Goal: Task Accomplishment & Management: Complete application form

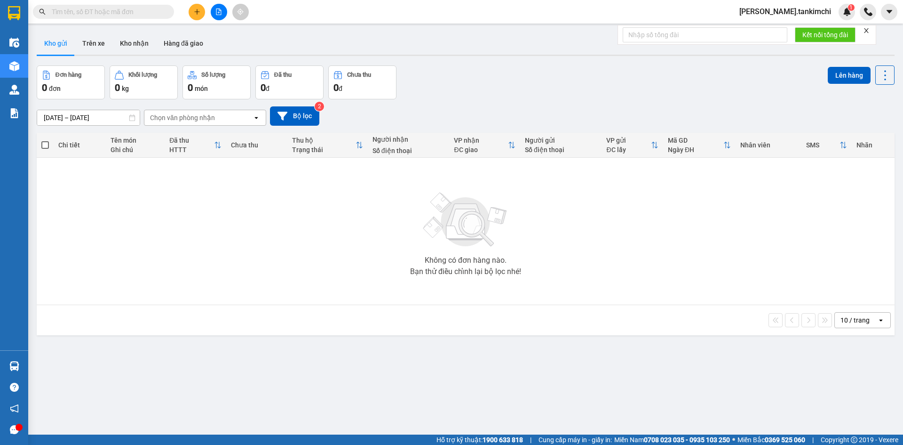
click at [127, 9] on input "text" at bounding box center [107, 12] width 111 height 10
click at [79, 8] on input "text" at bounding box center [107, 12] width 111 height 10
click at [137, 11] on input "text" at bounding box center [107, 12] width 111 height 10
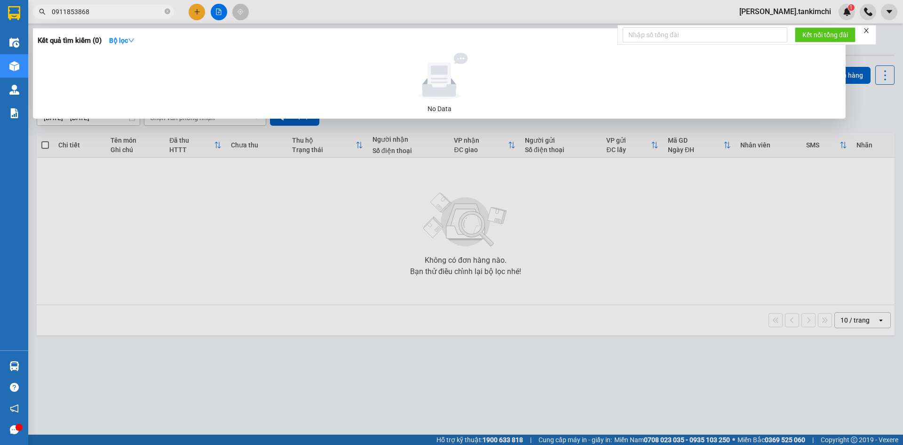
type input "0911853868"
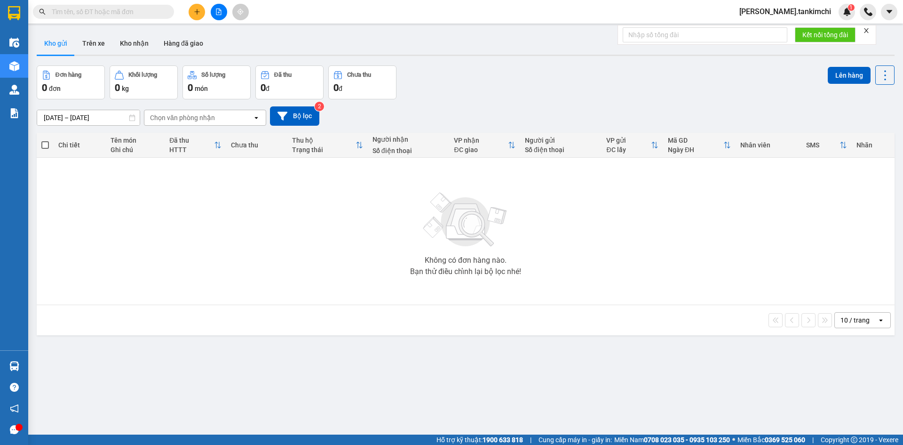
click at [146, 11] on input "text" at bounding box center [107, 12] width 111 height 10
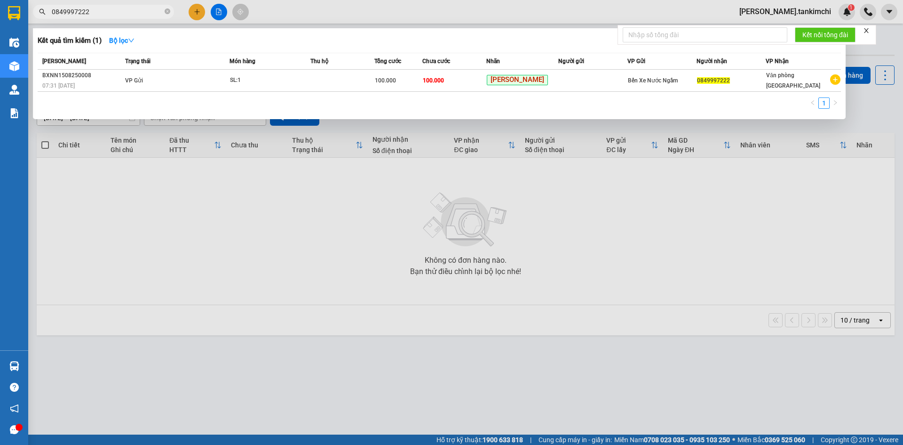
type input "0849997222"
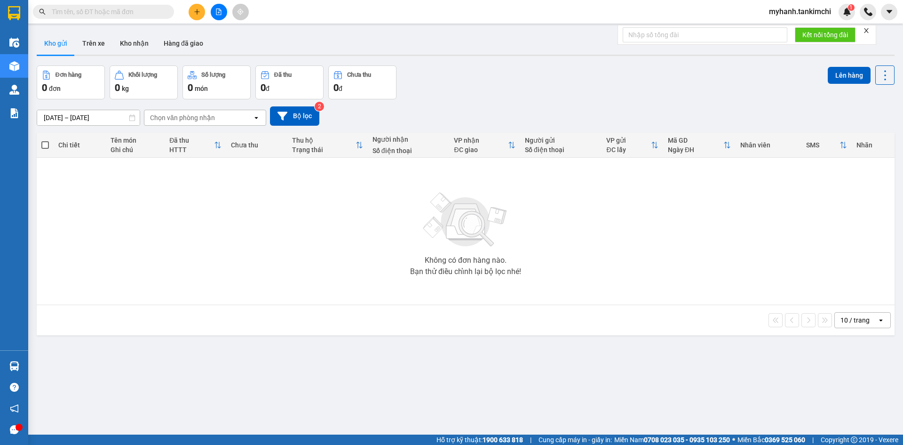
click at [137, 11] on input "text" at bounding box center [107, 12] width 111 height 10
click at [148, 12] on input "text" at bounding box center [107, 12] width 111 height 10
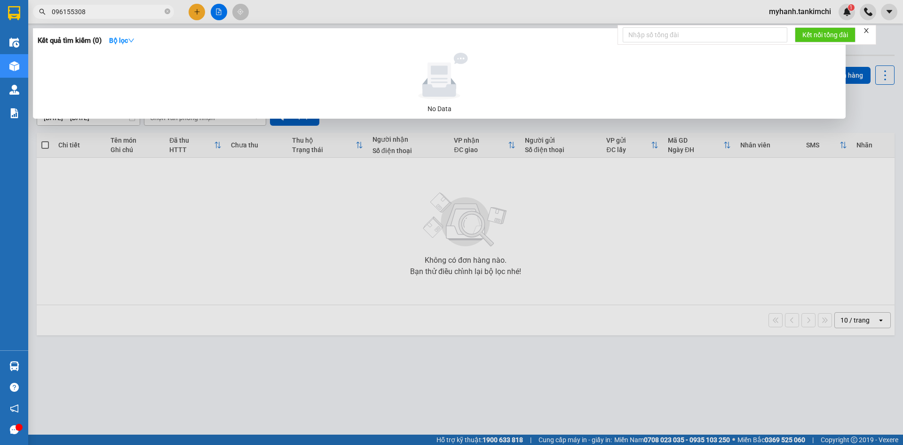
click at [71, 14] on input "096155308" at bounding box center [107, 12] width 111 height 10
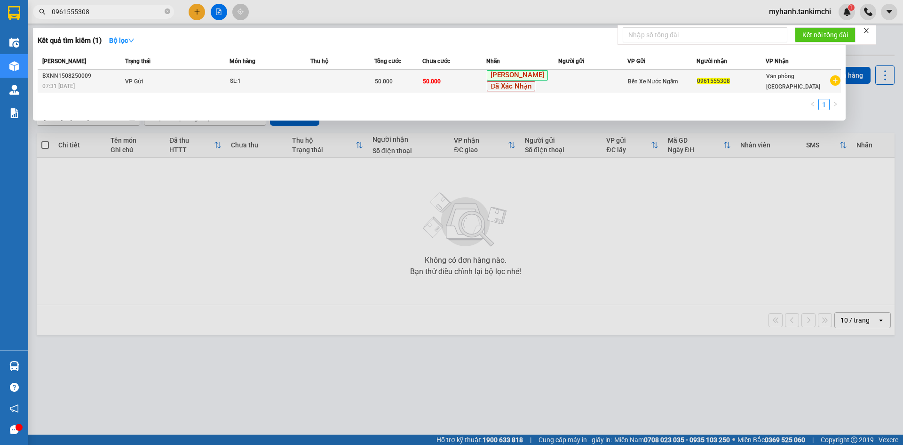
type input "0961555308"
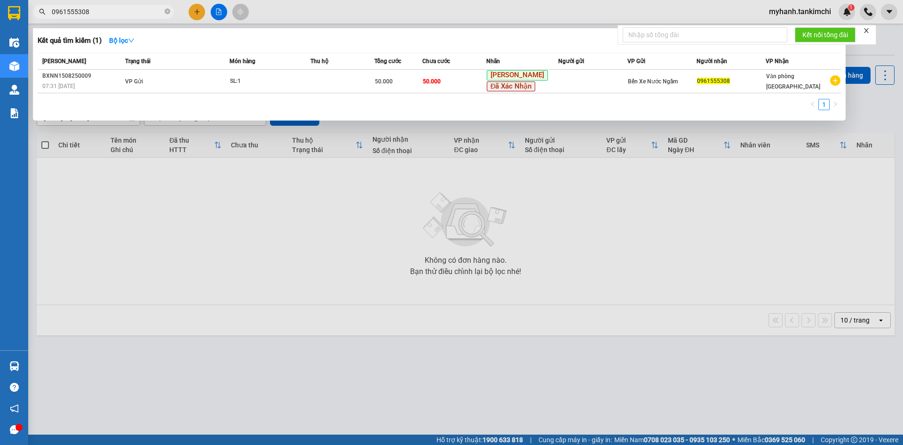
click at [444, 87] on td "50.000" at bounding box center [455, 82] width 64 height 24
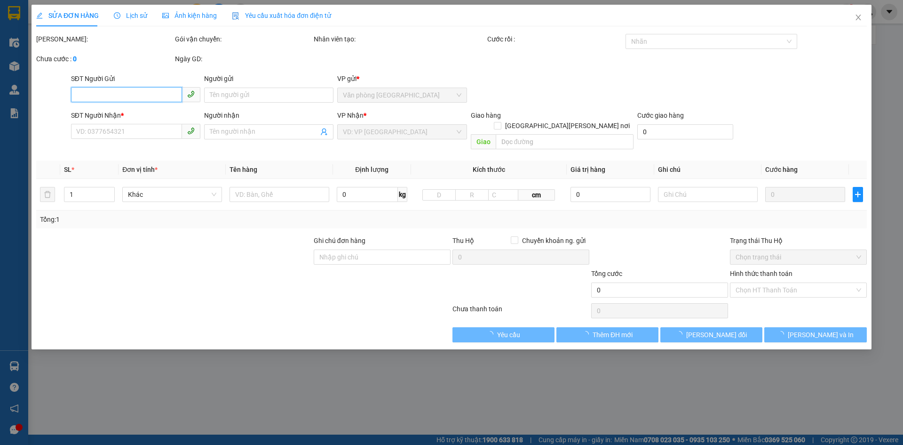
type input "0961555308"
type input "50.000"
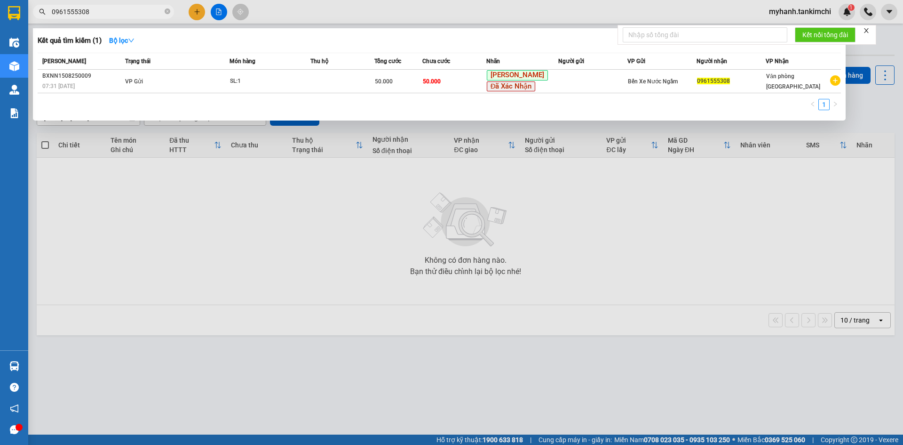
click at [116, 12] on input "0961555308" at bounding box center [107, 12] width 111 height 10
click at [168, 11] on icon "close-circle" at bounding box center [168, 11] width 6 height 6
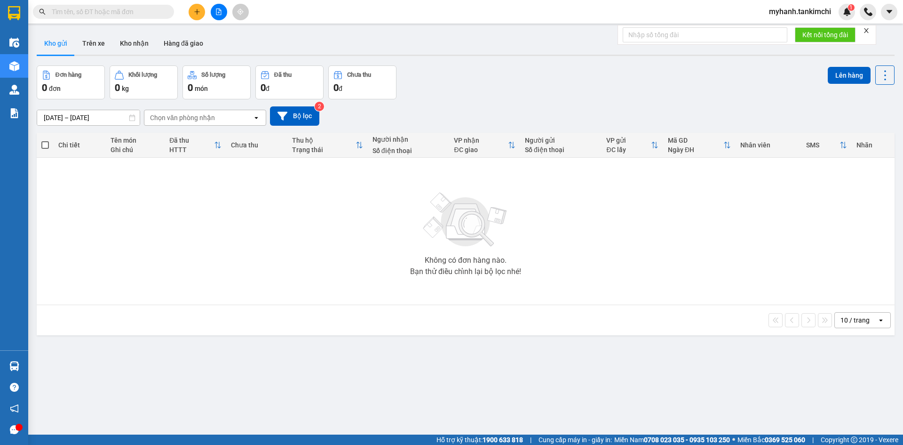
click at [151, 15] on input "text" at bounding box center [107, 12] width 111 height 10
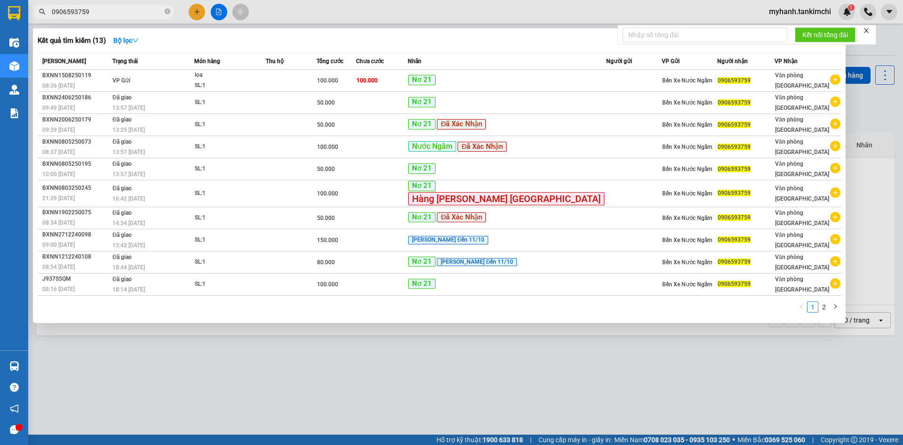
type input "0906593759"
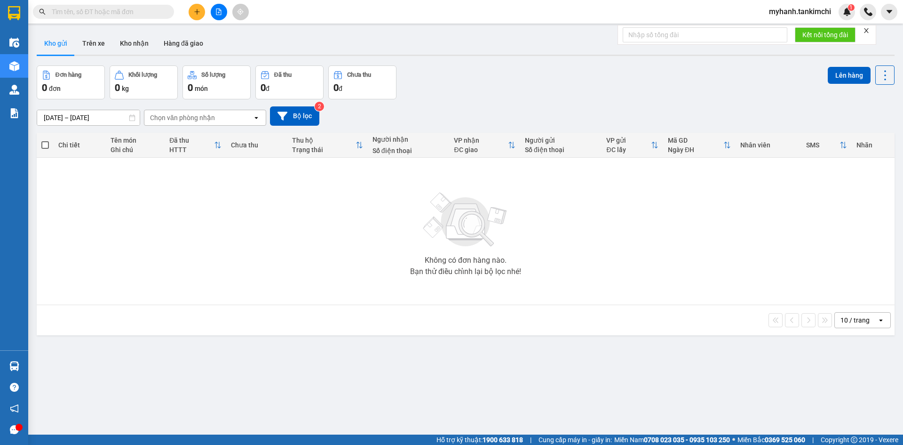
click at [137, 12] on input "text" at bounding box center [107, 12] width 111 height 10
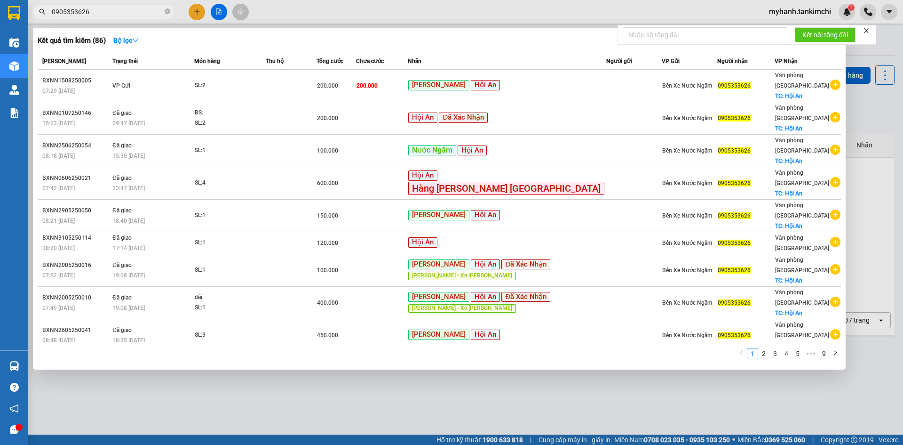
type input "0905353626"
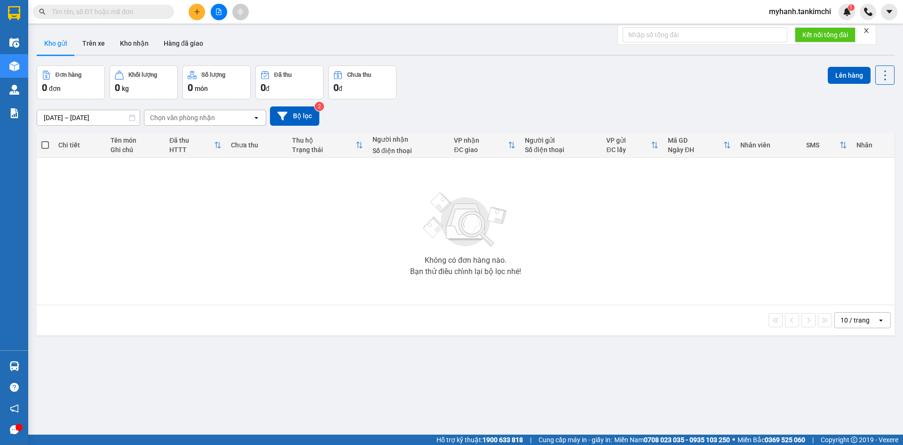
click at [151, 12] on input "text" at bounding box center [107, 12] width 111 height 10
click at [161, 8] on input "text" at bounding box center [107, 12] width 111 height 10
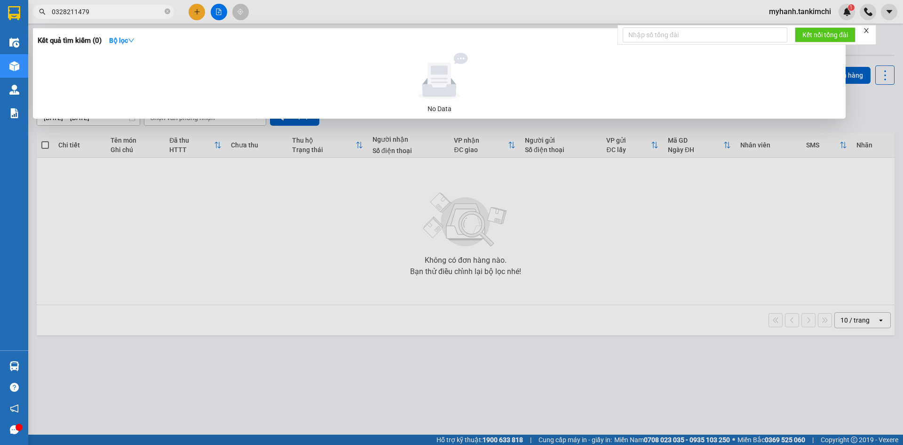
click at [67, 12] on input "0328211479" at bounding box center [107, 12] width 111 height 10
click at [74, 11] on input "03288211479" at bounding box center [107, 12] width 111 height 10
click at [107, 11] on input "0328811479" at bounding box center [107, 12] width 111 height 10
type input "0328811479"
click at [171, 13] on span "0328811479" at bounding box center [103, 12] width 141 height 14
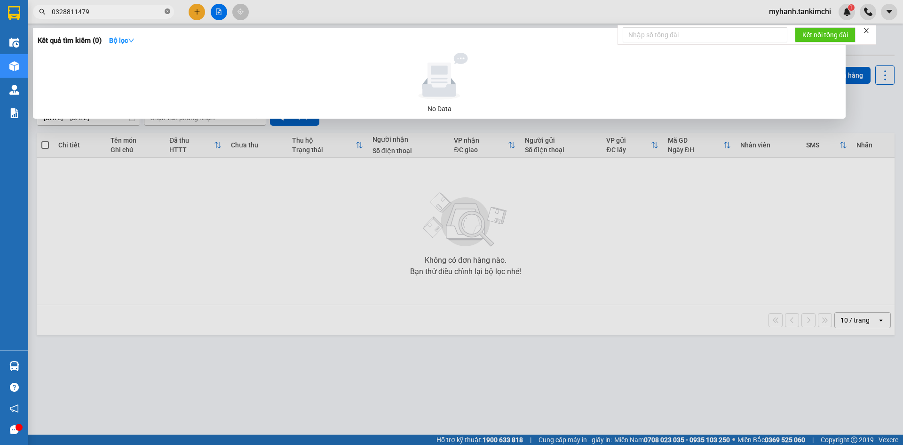
click at [170, 12] on icon "close-circle" at bounding box center [168, 11] width 6 height 6
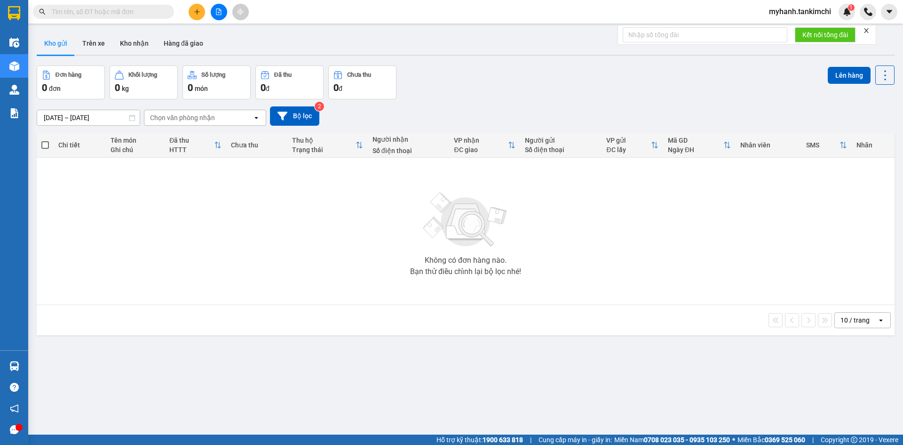
click at [159, 4] on div "Kết quả tìm kiếm ( 0 ) Bộ lọc No Data" at bounding box center [92, 12] width 184 height 16
click at [154, 12] on input "text" at bounding box center [107, 12] width 111 height 10
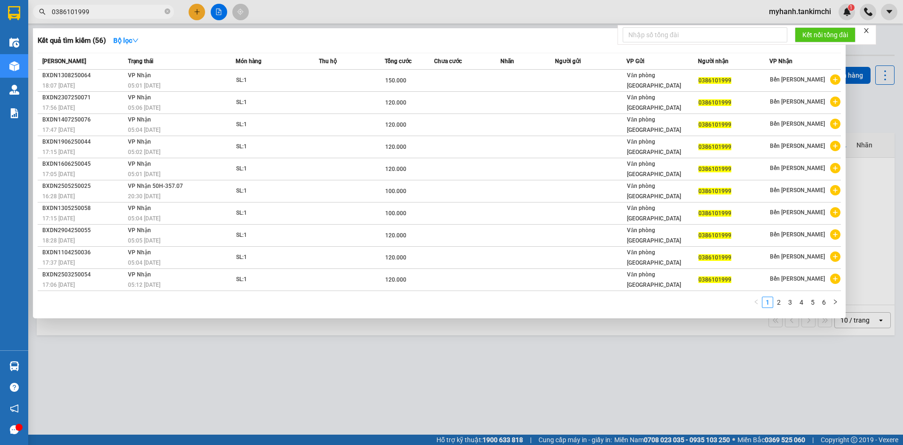
type input "0386101999"
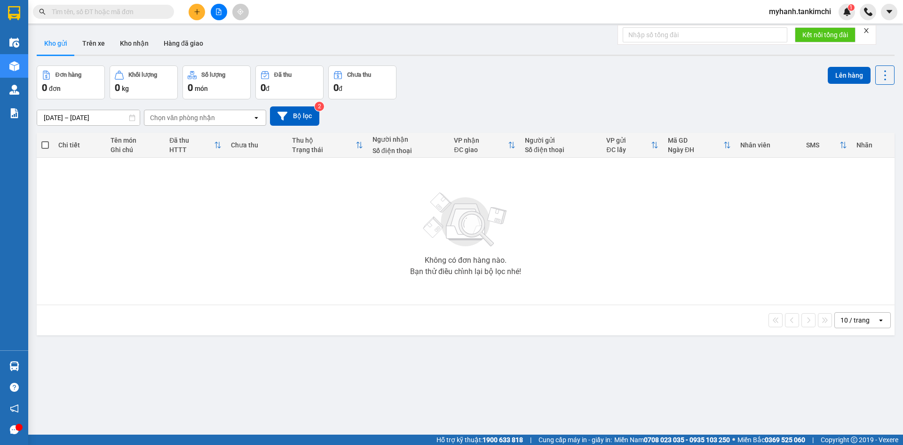
click at [165, 13] on span at bounding box center [168, 12] width 6 height 10
click at [129, 15] on input "text" at bounding box center [107, 12] width 111 height 10
click at [148, 9] on input "text" at bounding box center [107, 12] width 111 height 10
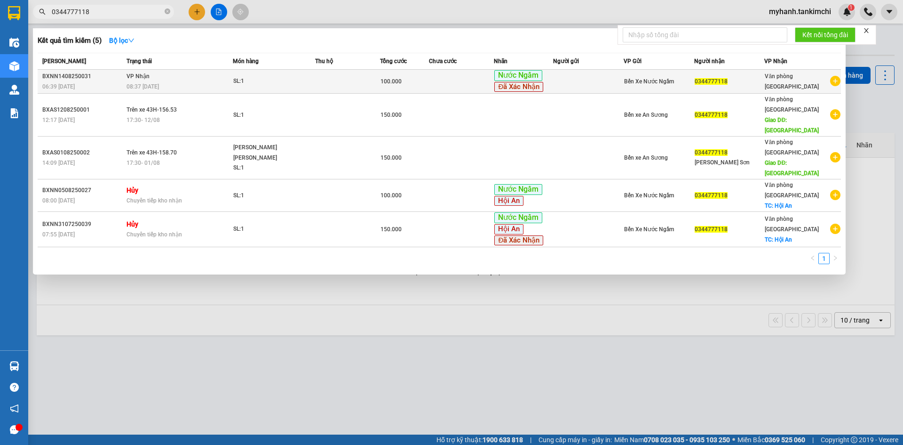
type input "0344777118"
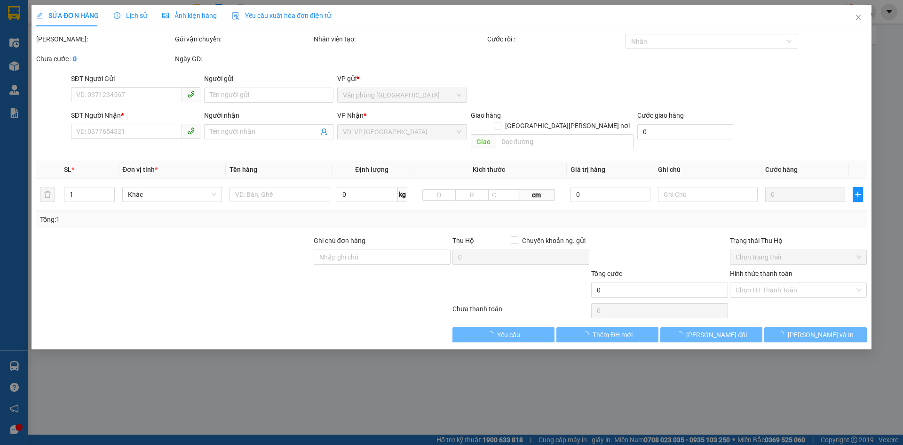
type input "0344777118"
type input "100.000"
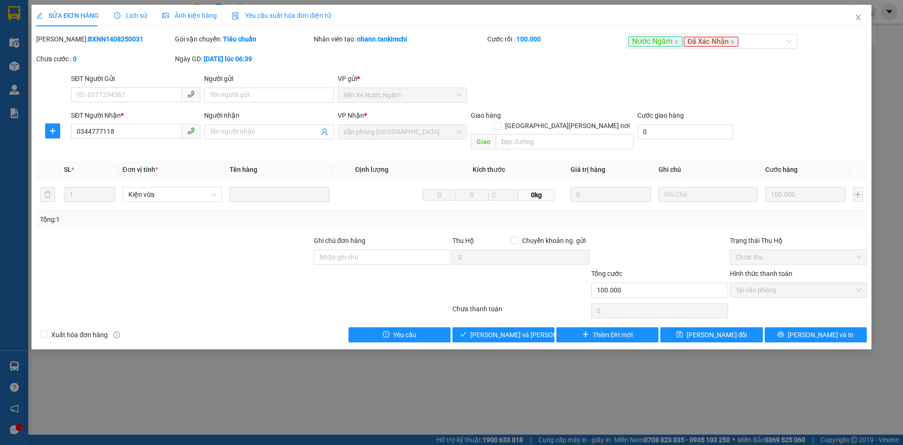
click at [135, 17] on span "Lịch sử" at bounding box center [130, 16] width 33 height 8
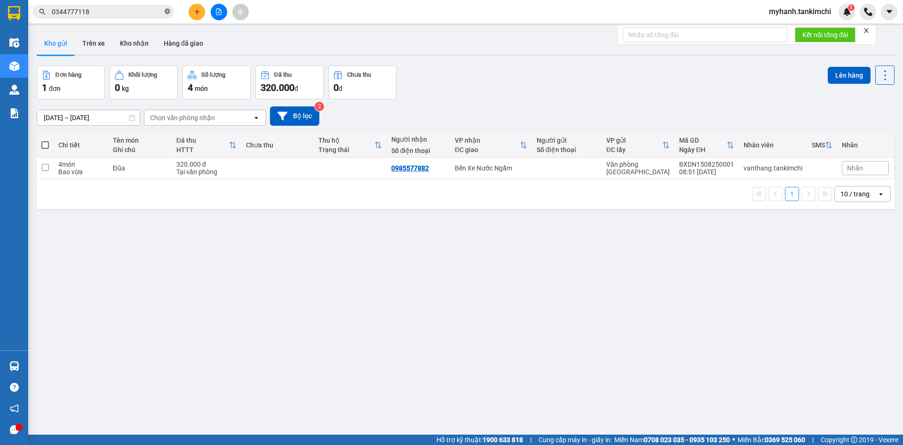
click at [166, 10] on icon "close-circle" at bounding box center [168, 11] width 6 height 6
click at [138, 12] on input "text" at bounding box center [107, 12] width 111 height 10
click at [159, 11] on input "text" at bounding box center [107, 12] width 111 height 10
click at [151, 12] on input "text" at bounding box center [107, 12] width 111 height 10
click at [155, 12] on input "text" at bounding box center [107, 12] width 111 height 10
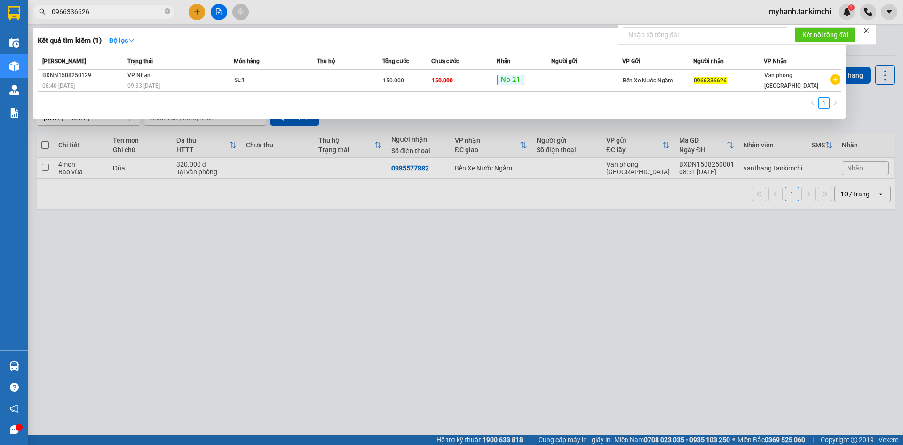
type input "0966336626"
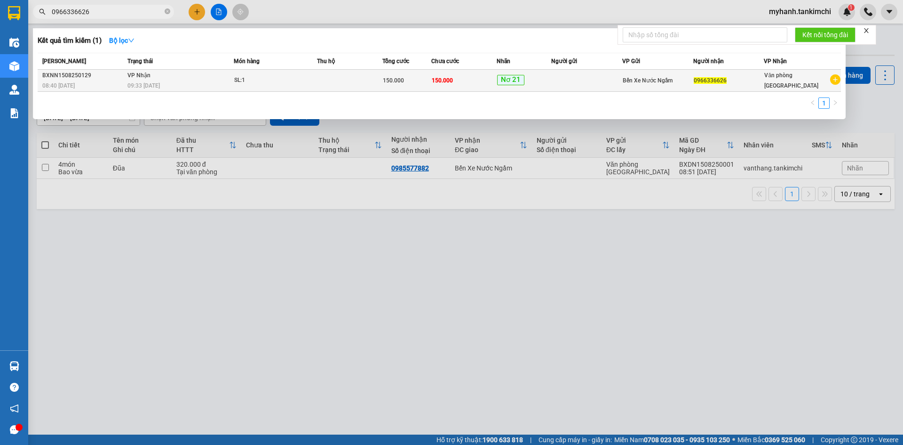
click at [137, 76] on span "VP Nhận" at bounding box center [139, 75] width 23 height 7
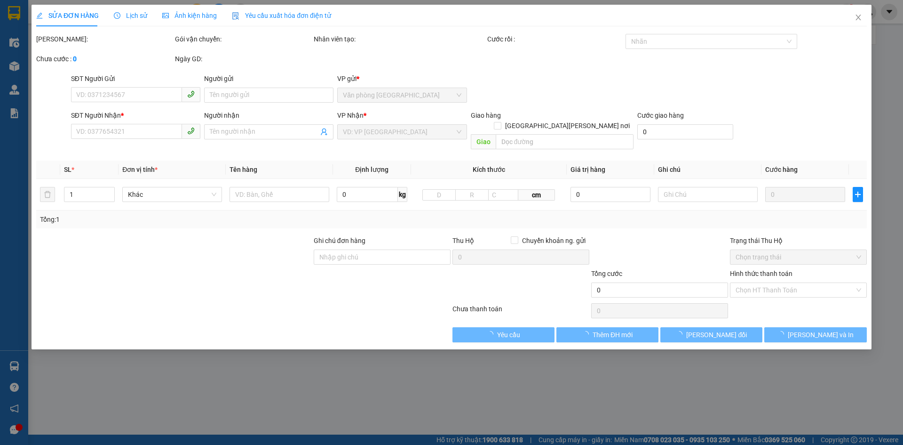
type input "0966336626"
type input "150.000"
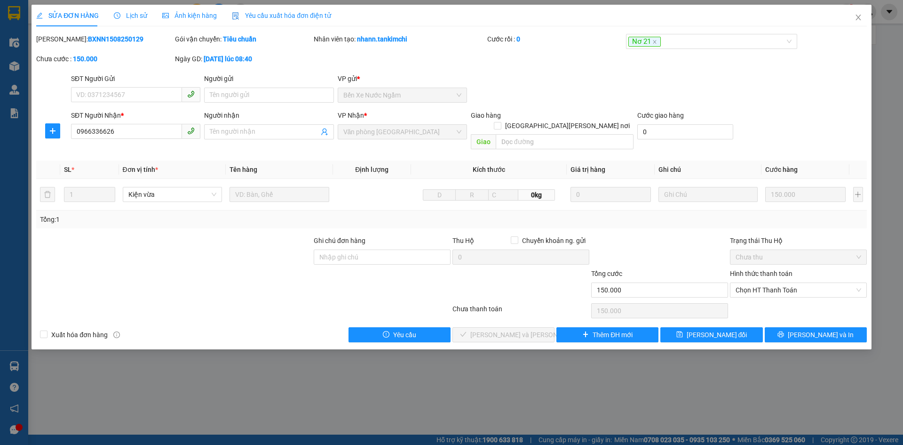
click at [138, 16] on span "Lịch sử" at bounding box center [130, 16] width 33 height 8
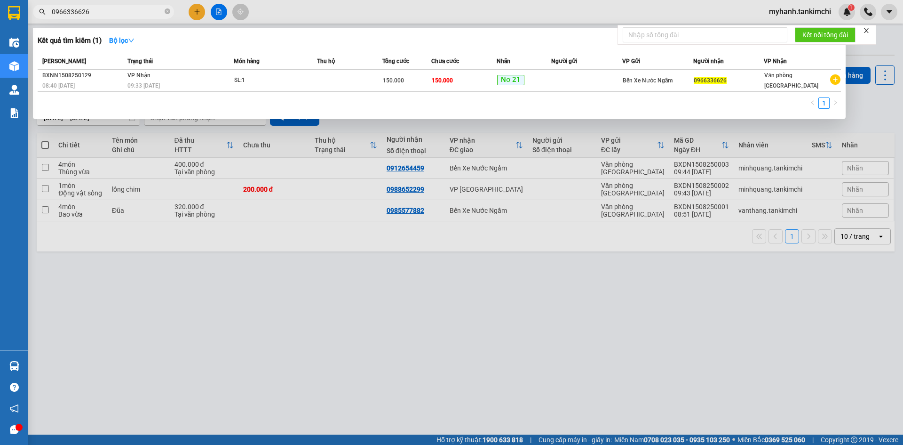
click at [104, 8] on input "0966336626" at bounding box center [107, 12] width 111 height 10
click at [169, 11] on icon "close-circle" at bounding box center [168, 11] width 6 height 6
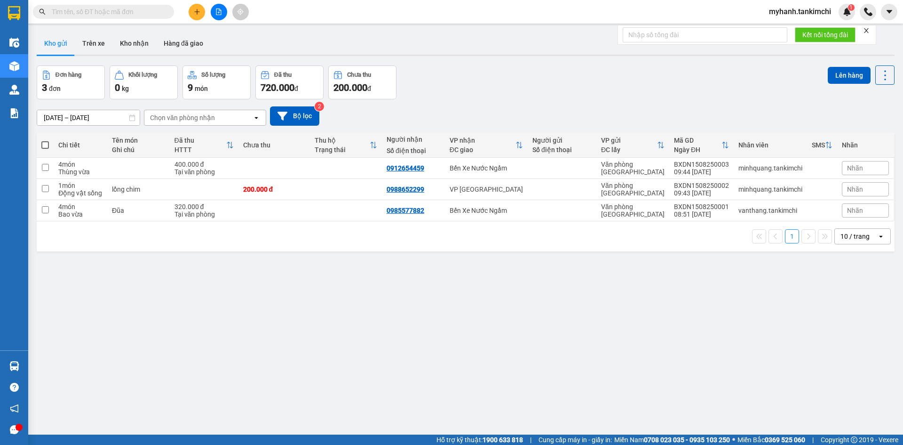
click at [149, 11] on input "text" at bounding box center [107, 12] width 111 height 10
click at [98, 13] on input "text" at bounding box center [107, 12] width 111 height 10
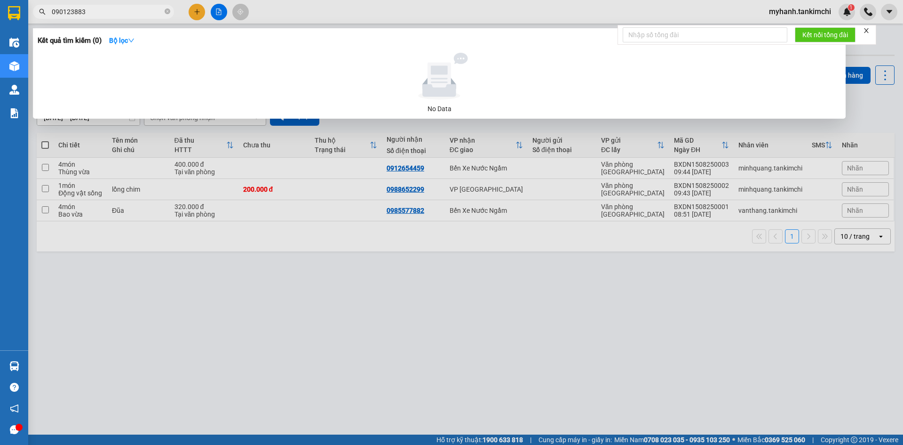
click at [67, 9] on input "090123883" at bounding box center [107, 12] width 111 height 10
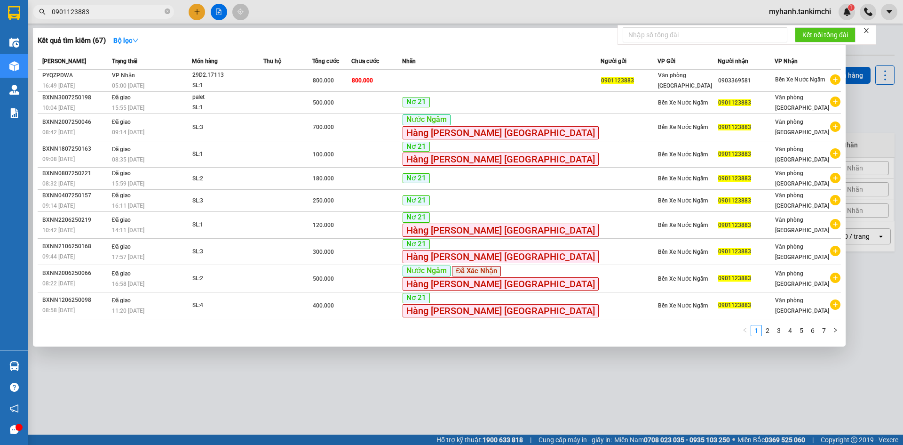
click at [125, 10] on input "0901123883" at bounding box center [107, 12] width 111 height 10
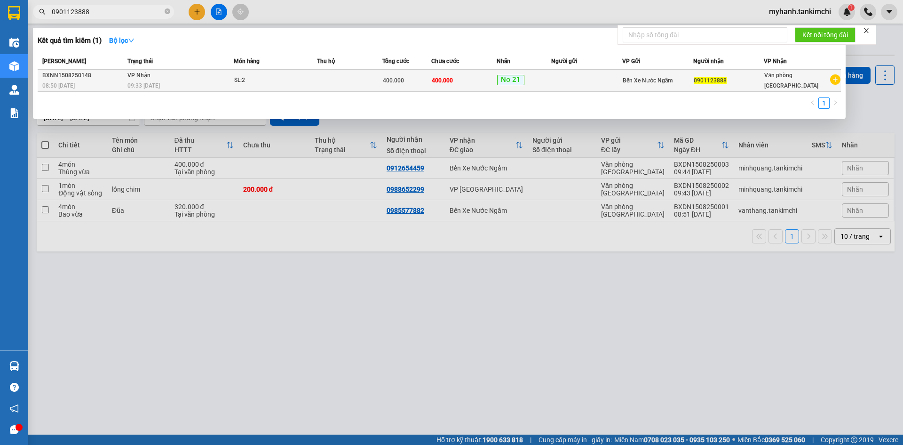
type input "0901123888"
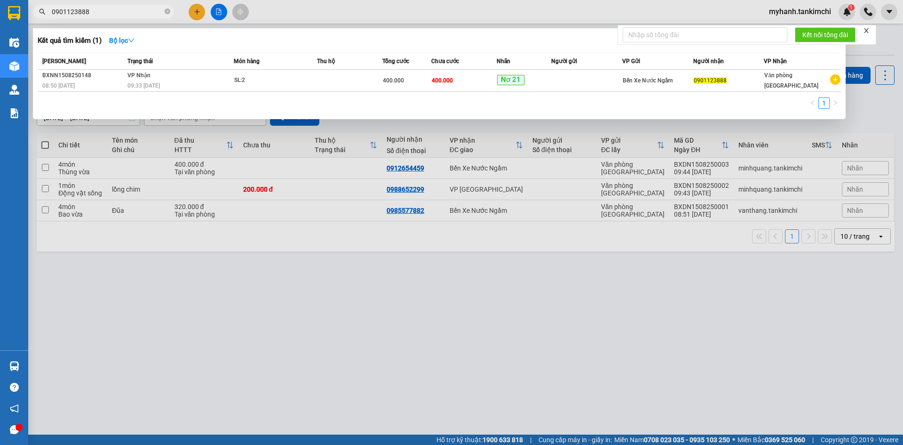
click at [202, 79] on td "VP Nhận 09:33 - 15/08" at bounding box center [179, 81] width 109 height 22
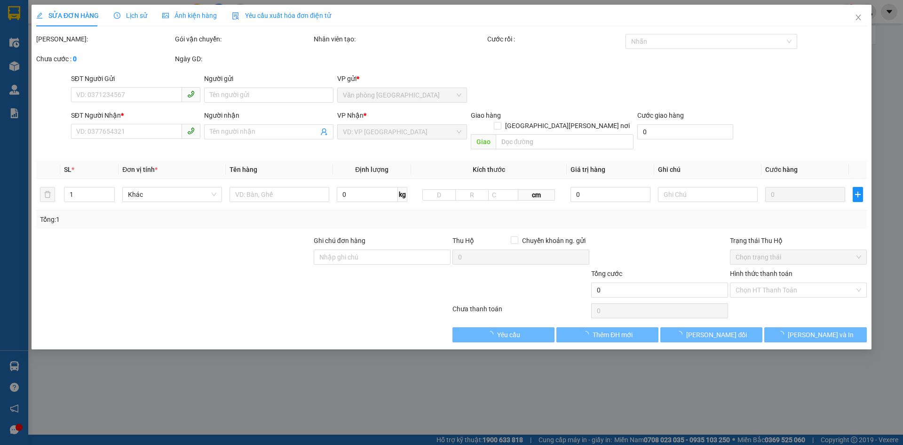
type input "0901123888"
type input "400.000"
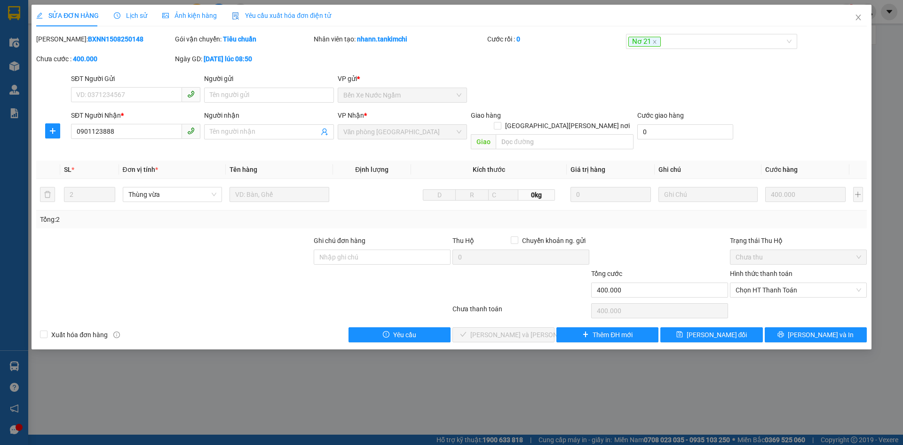
click at [129, 17] on span "Lịch sử" at bounding box center [130, 16] width 33 height 8
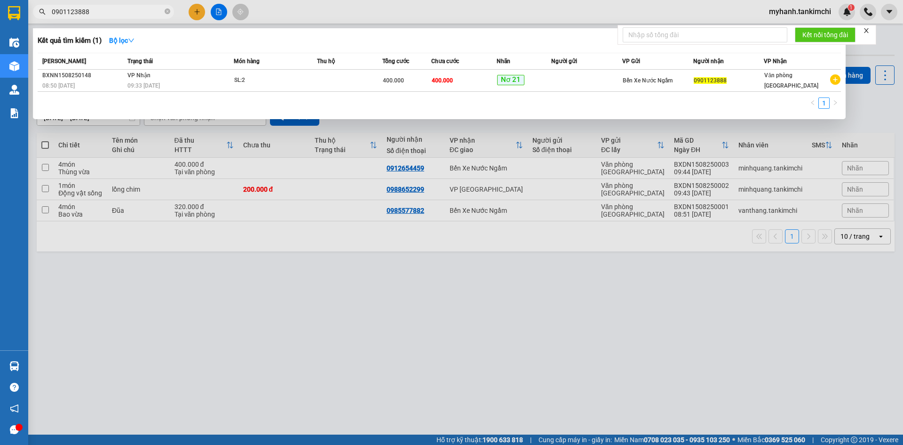
click at [117, 8] on input "0901123888" at bounding box center [107, 12] width 111 height 10
click at [168, 11] on icon "close-circle" at bounding box center [168, 11] width 6 height 6
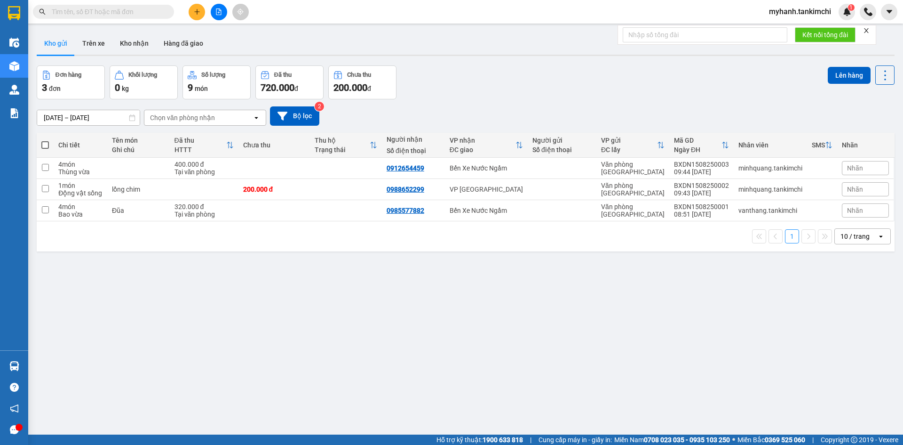
click at [160, 14] on input "text" at bounding box center [107, 12] width 111 height 10
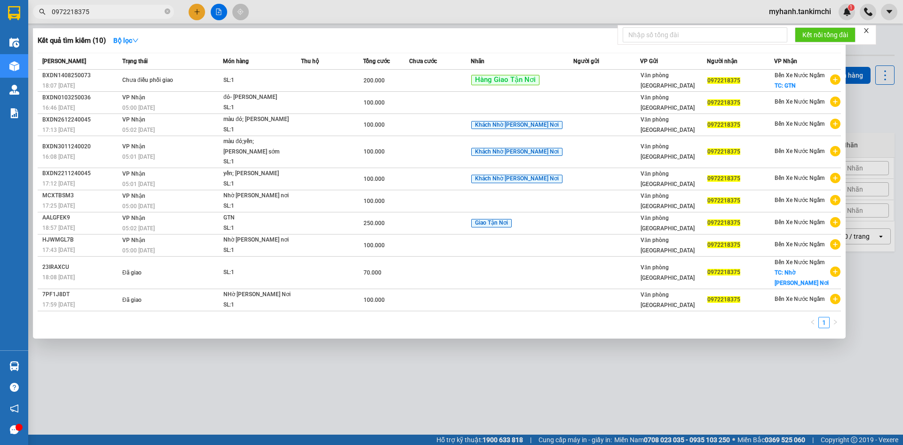
type input "0972218375"
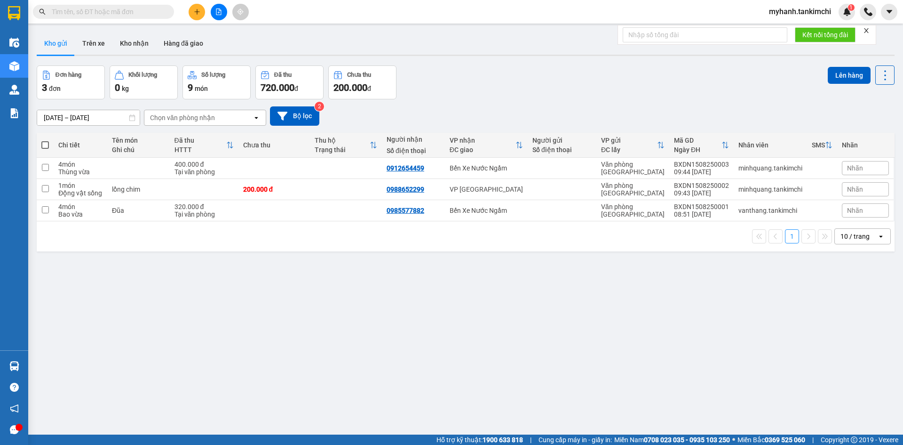
click at [152, 12] on input "text" at bounding box center [107, 12] width 111 height 10
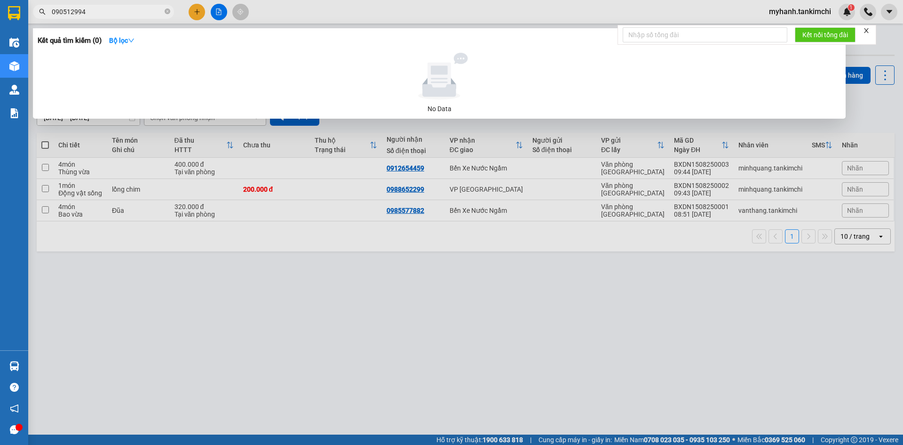
click at [66, 10] on input "090512994" at bounding box center [107, 12] width 111 height 10
click at [77, 11] on input "0905512994" at bounding box center [107, 12] width 111 height 10
click at [113, 12] on input "0905512994" at bounding box center [107, 12] width 111 height 10
click at [101, 12] on input "0905512994" at bounding box center [107, 12] width 111 height 10
click at [77, 11] on input "0905512994" at bounding box center [107, 12] width 111 height 10
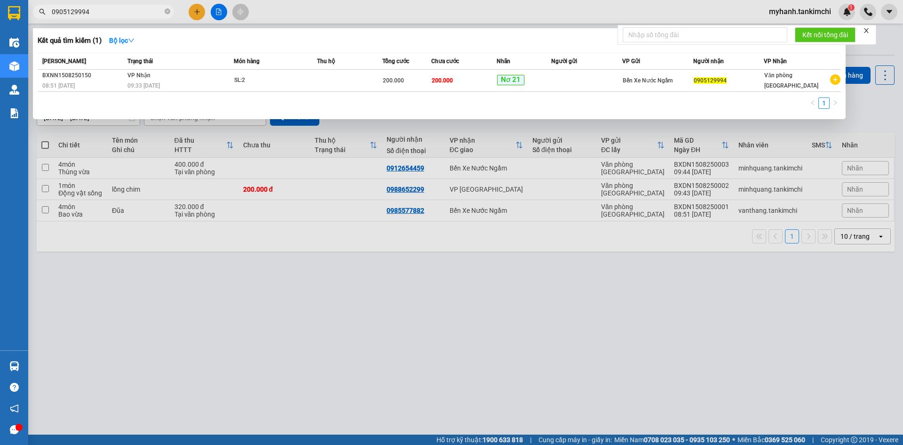
click at [127, 13] on input "0905129994" at bounding box center [107, 12] width 111 height 10
type input "0905129994"
click at [168, 12] on icon "close-circle" at bounding box center [168, 11] width 6 height 6
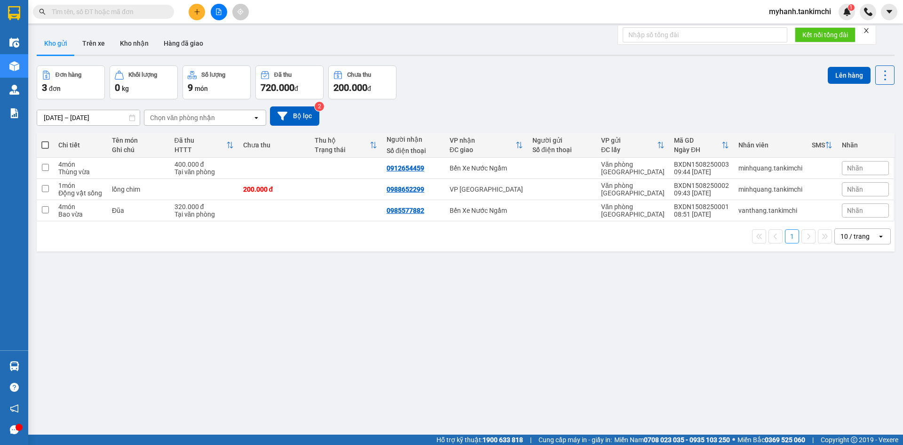
click at [143, 12] on input "text" at bounding box center [107, 12] width 111 height 10
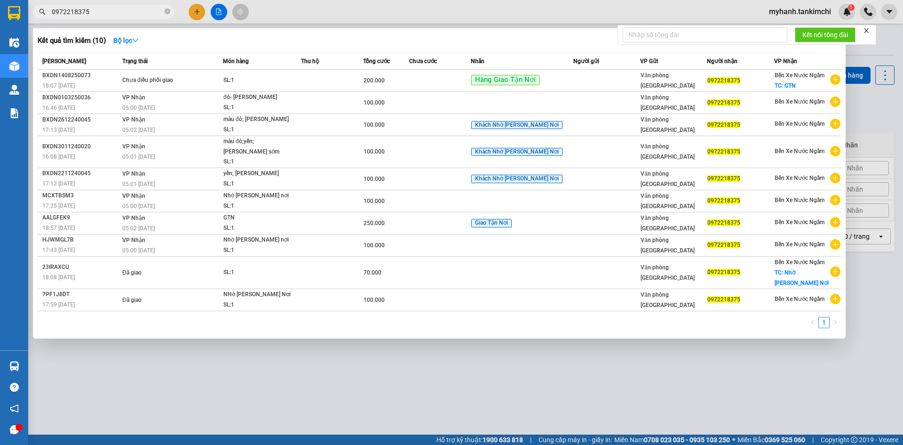
type input "0972218375"
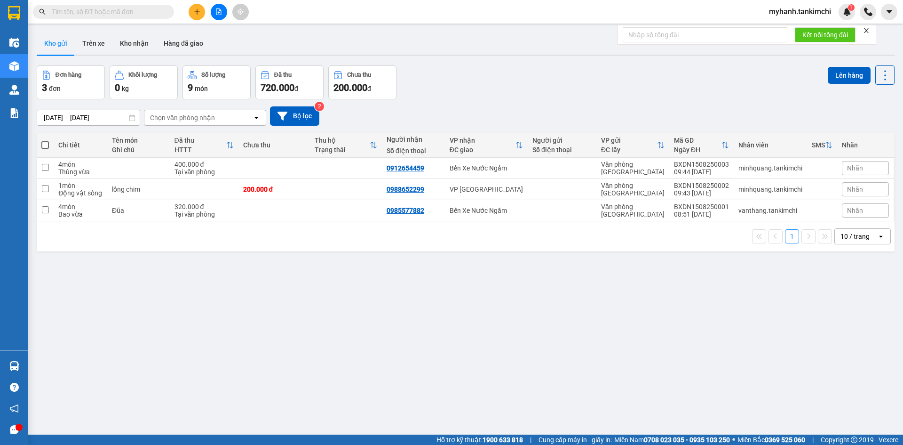
click at [141, 12] on input "text" at bounding box center [107, 12] width 111 height 10
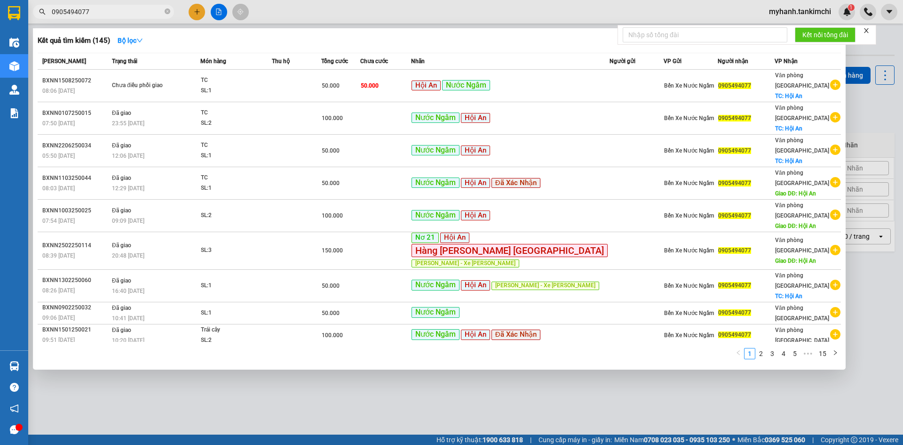
type input "0905494077"
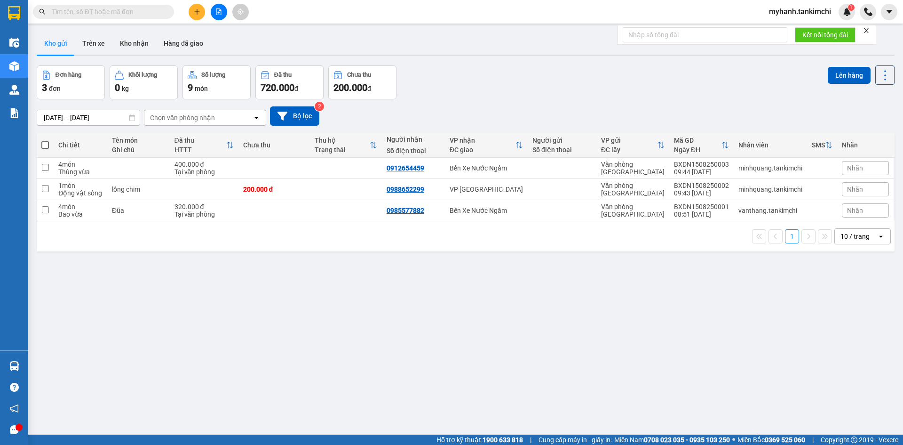
click at [160, 9] on input "text" at bounding box center [107, 12] width 111 height 10
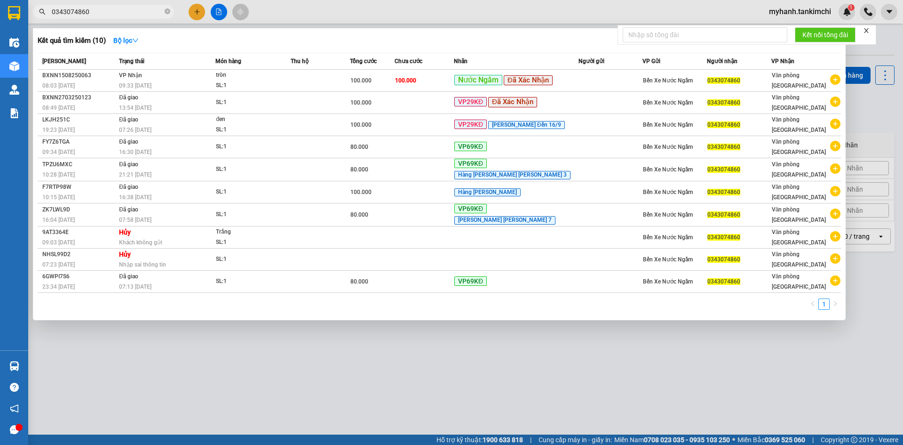
type input "0343074860"
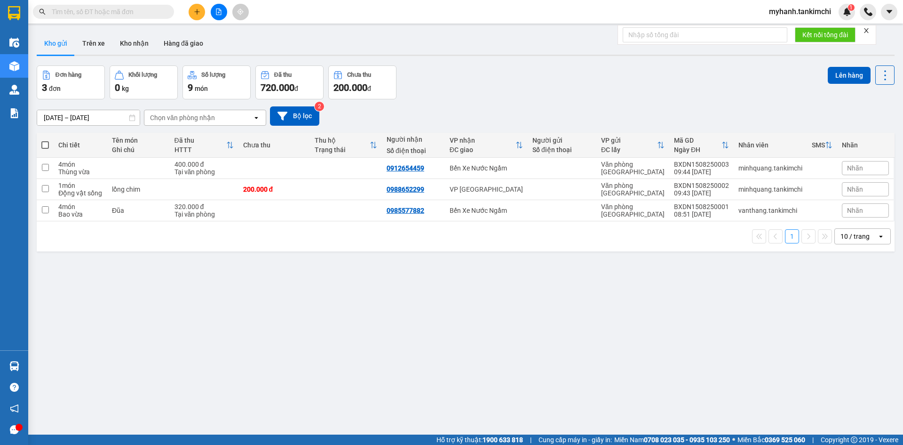
paste input "0905023469"
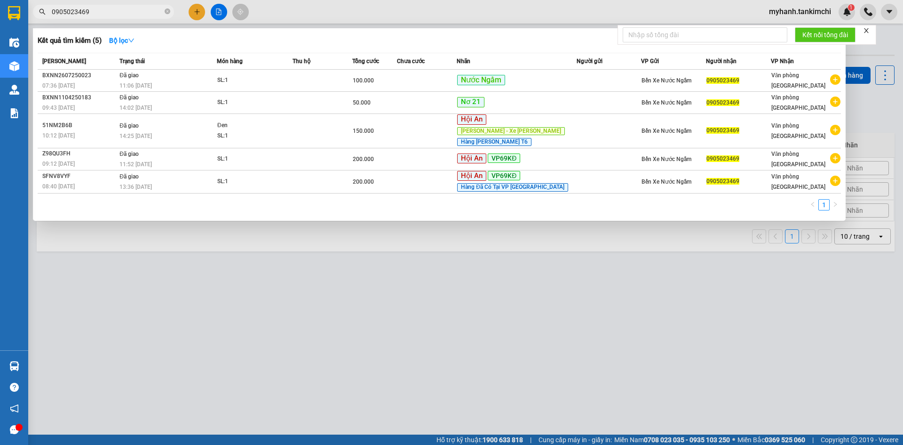
type input "0905023469"
click at [136, 12] on input "0905023469" at bounding box center [107, 12] width 111 height 10
click at [169, 11] on icon "close-circle" at bounding box center [168, 11] width 6 height 6
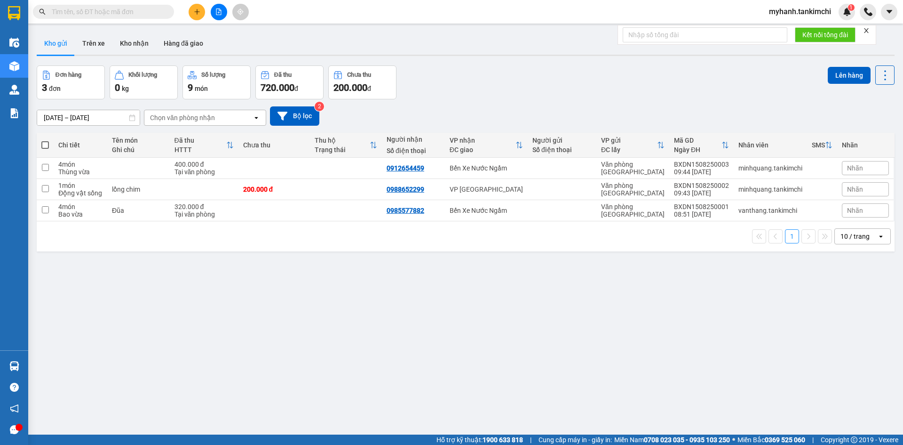
paste input "0905023469"
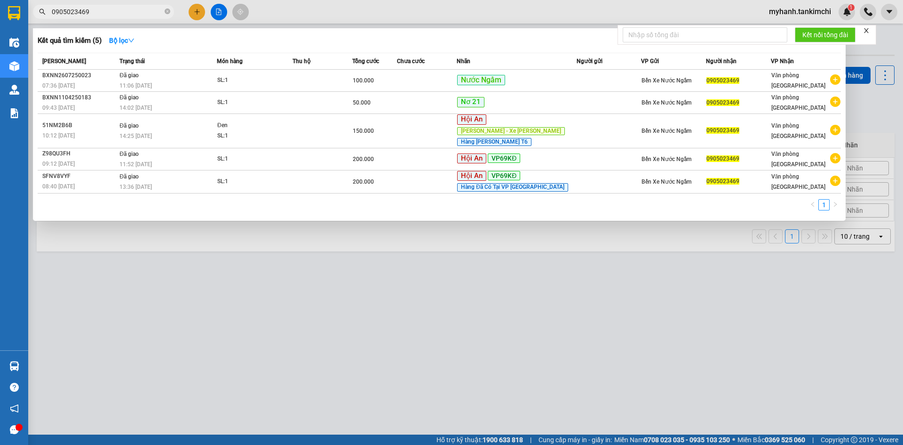
click at [157, 12] on input "0905023469" at bounding box center [107, 12] width 111 height 10
type input "0"
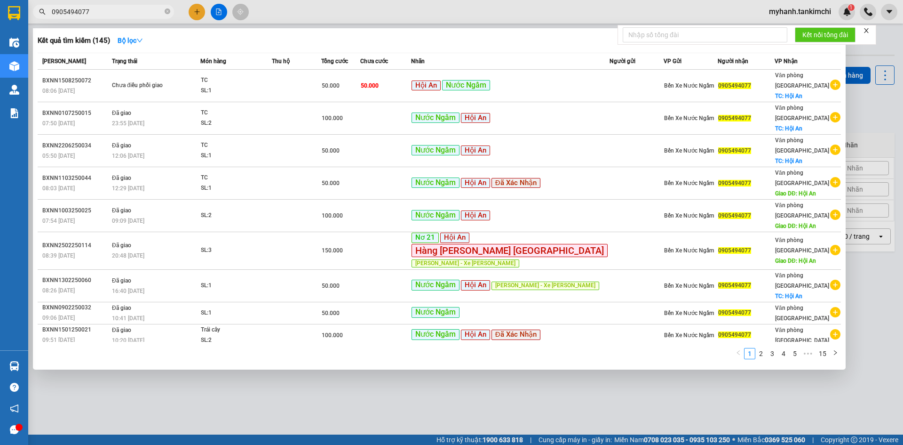
type input "0905494077"
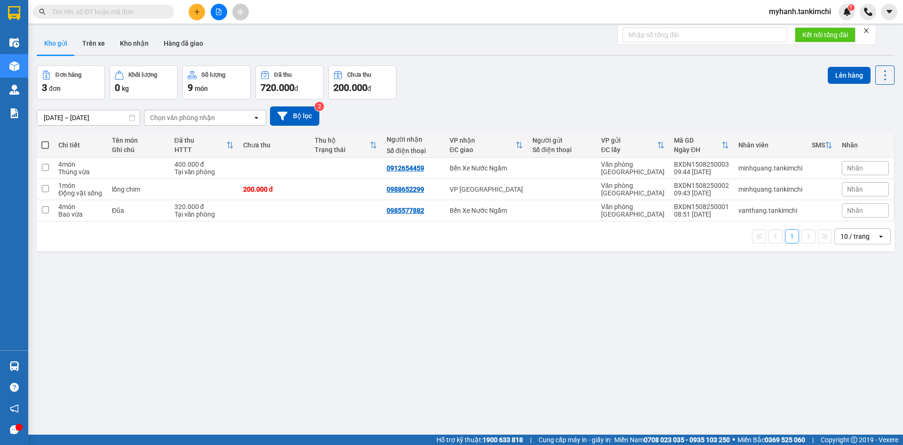
click at [146, 9] on input "text" at bounding box center [107, 12] width 111 height 10
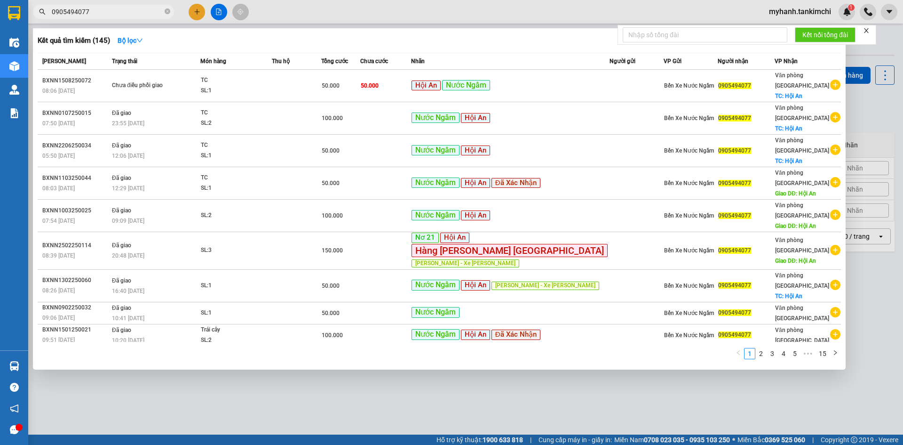
type input "0905494077"
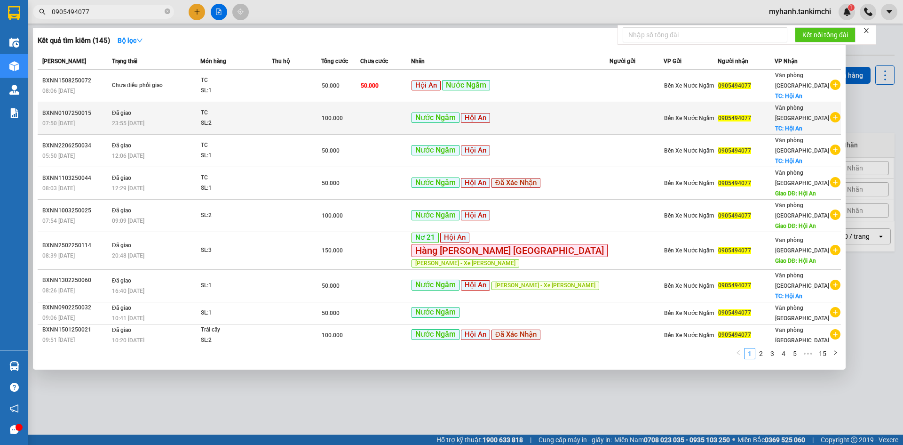
click at [131, 110] on span "Đã giao" at bounding box center [121, 113] width 19 height 7
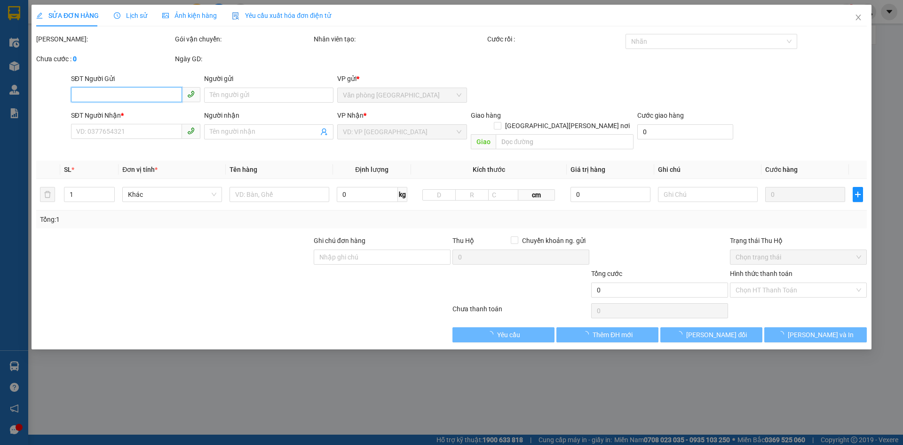
type input "0905494077"
checkbox input "true"
type input "Hội An"
type input "100.000"
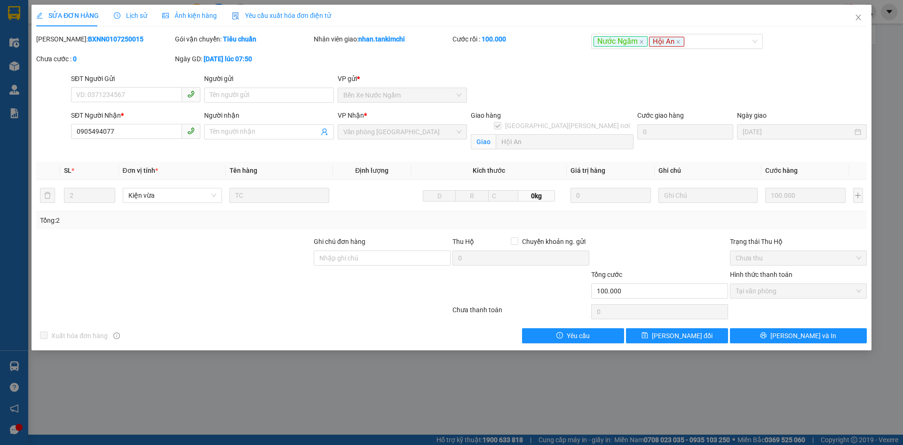
click at [130, 18] on span "Lịch sử" at bounding box center [130, 16] width 33 height 8
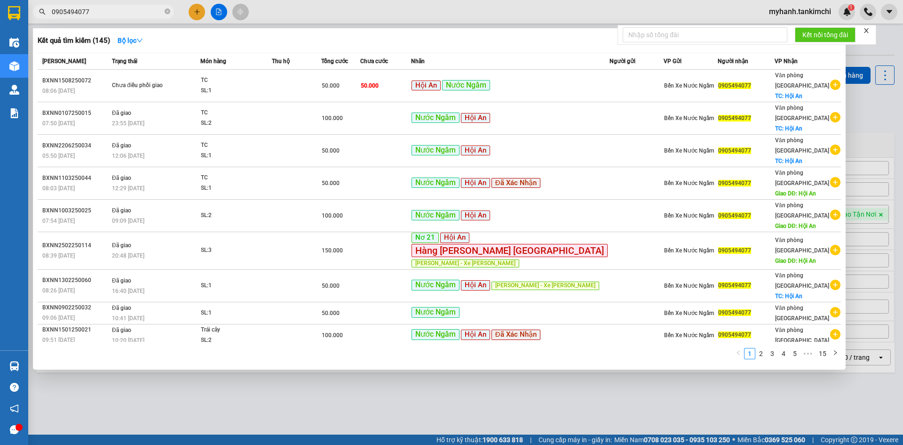
click at [149, 13] on input "0905494077" at bounding box center [107, 12] width 111 height 10
click at [168, 12] on icon "close-circle" at bounding box center [168, 11] width 6 height 6
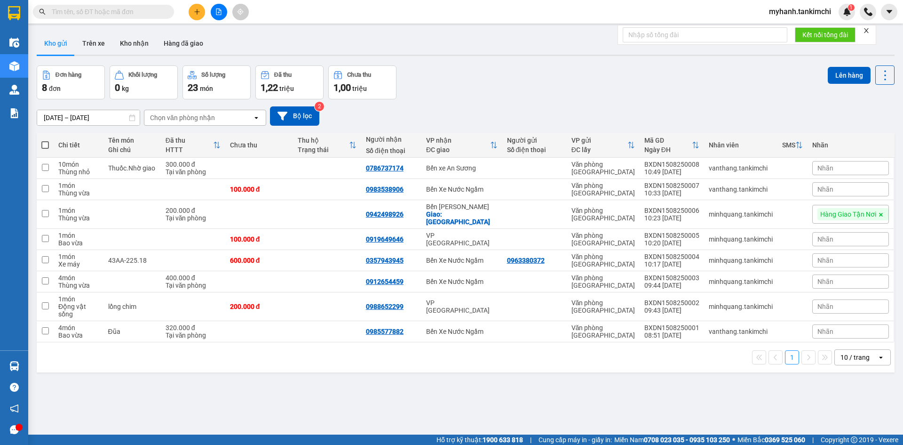
click at [148, 14] on input "text" at bounding box center [107, 12] width 111 height 10
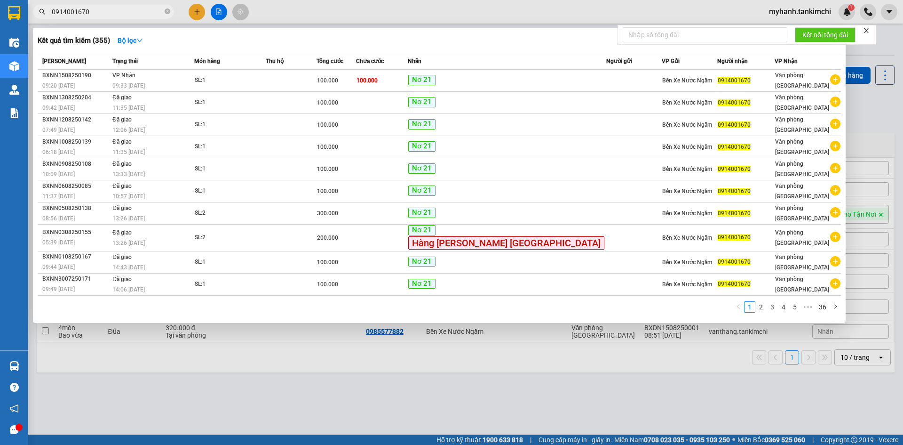
type input "0914001670"
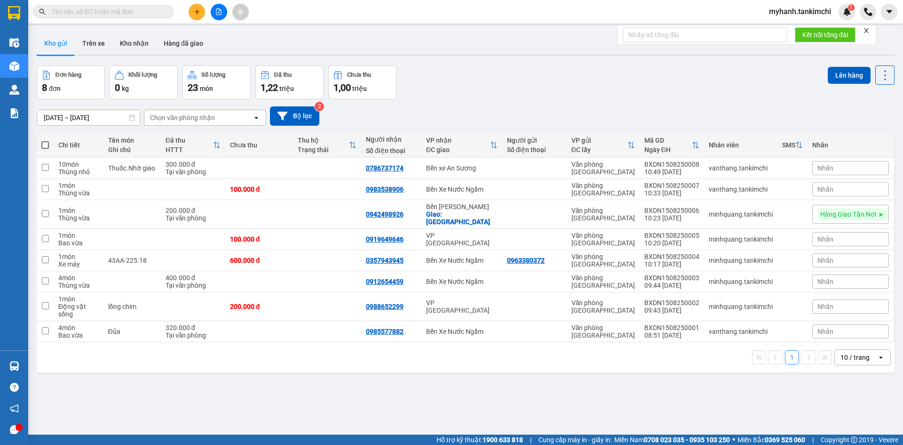
click at [138, 8] on input "text" at bounding box center [107, 12] width 111 height 10
click at [122, 13] on input "text" at bounding box center [107, 12] width 111 height 10
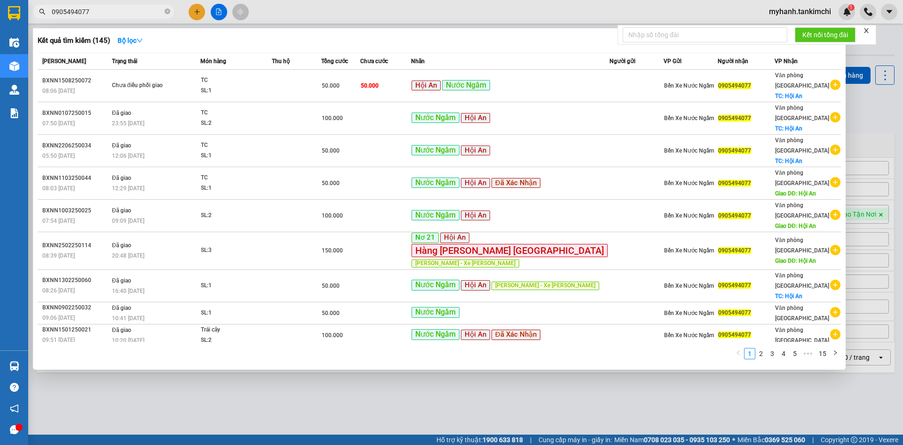
type input "0905494077"
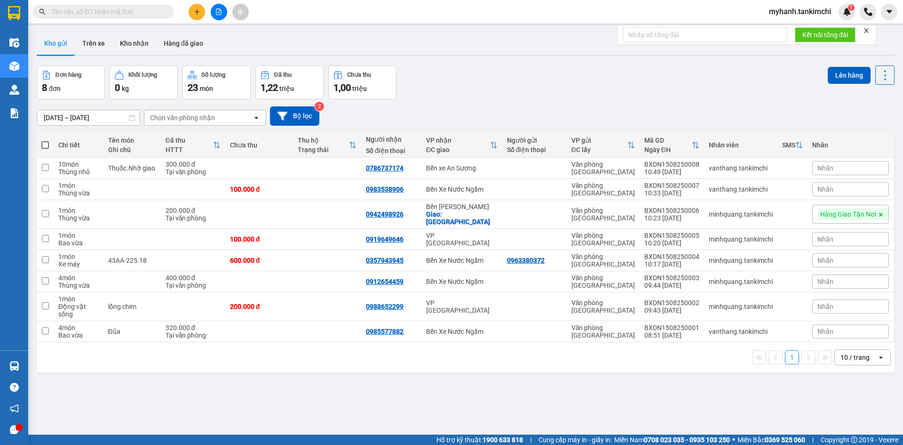
click at [161, 7] on input "text" at bounding box center [107, 12] width 111 height 10
click at [157, 10] on input "text" at bounding box center [107, 12] width 111 height 10
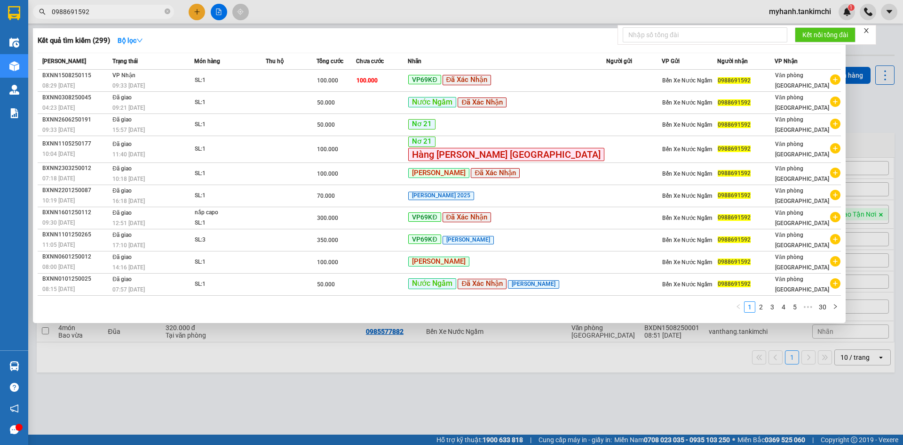
type input "0988691592"
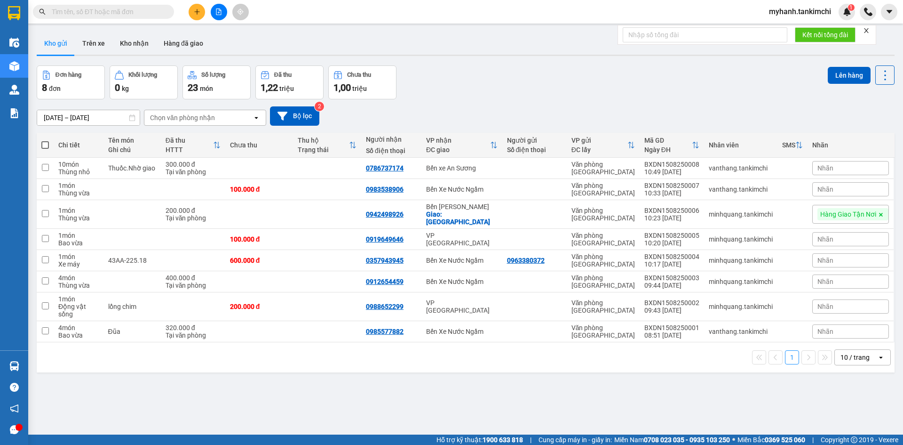
click at [154, 8] on input "text" at bounding box center [107, 12] width 111 height 10
click at [150, 13] on input "text" at bounding box center [107, 12] width 111 height 10
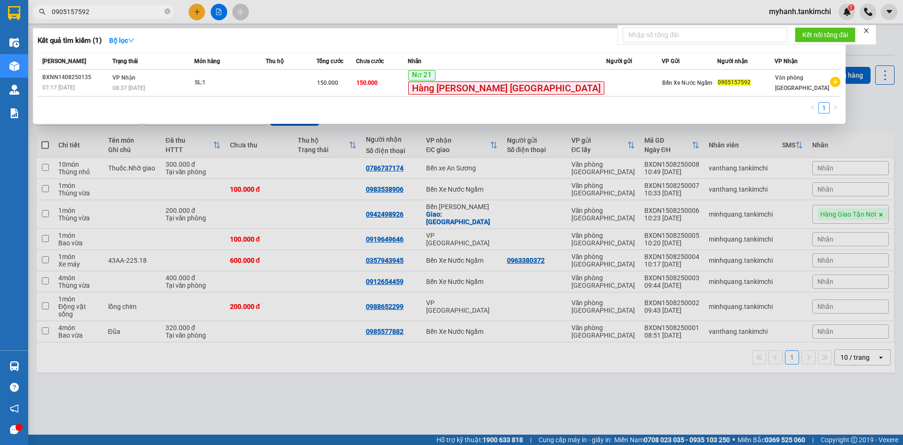
type input "0905157592"
click at [168, 12] on icon "close-circle" at bounding box center [168, 11] width 6 height 6
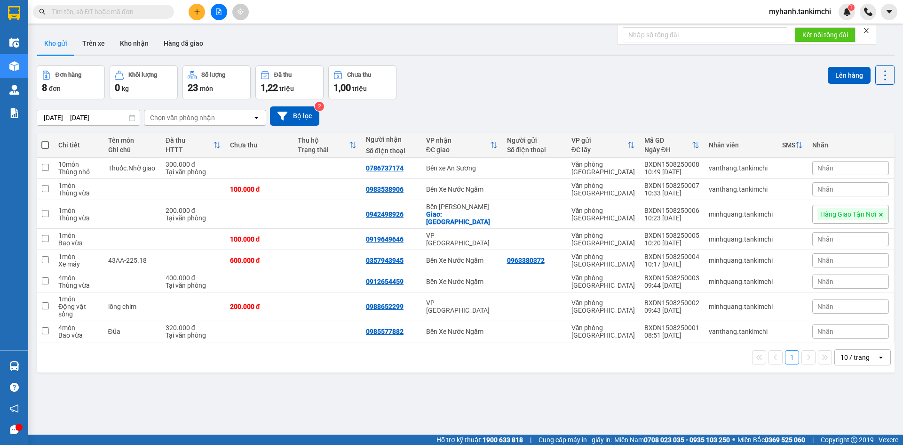
click at [147, 10] on input "text" at bounding box center [107, 12] width 111 height 10
click at [146, 11] on input "text" at bounding box center [107, 12] width 111 height 10
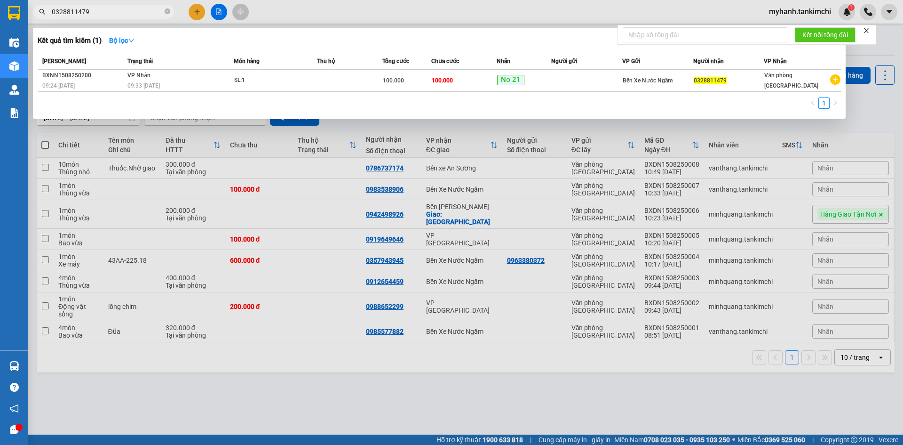
type input "0328811479"
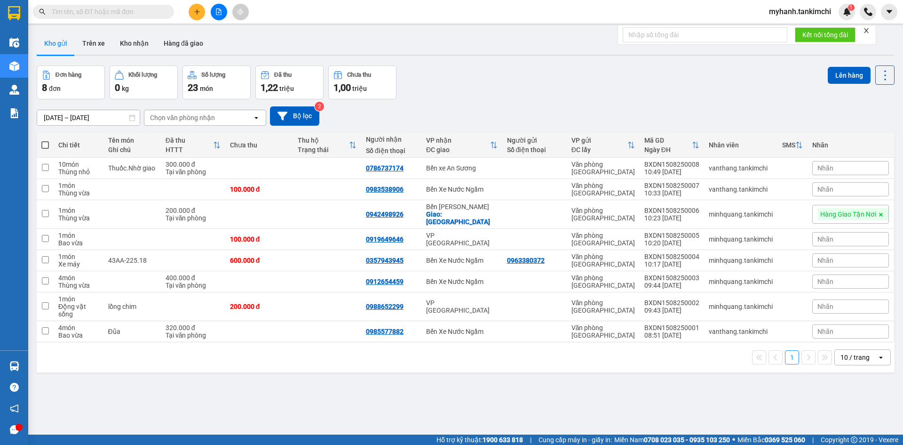
click at [142, 6] on span at bounding box center [103, 12] width 141 height 14
click at [141, 6] on span at bounding box center [103, 12] width 141 height 14
click at [136, 17] on span at bounding box center [103, 12] width 141 height 14
click at [137, 12] on input "text" at bounding box center [107, 12] width 111 height 10
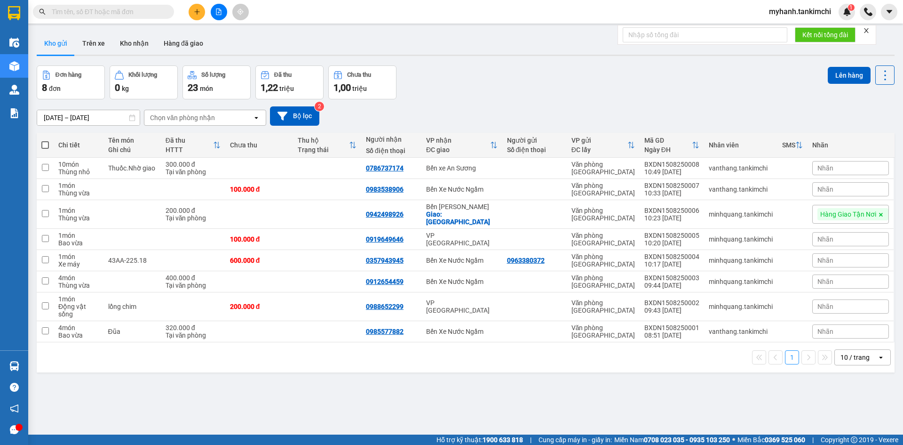
click at [137, 12] on input "text" at bounding box center [107, 12] width 111 height 10
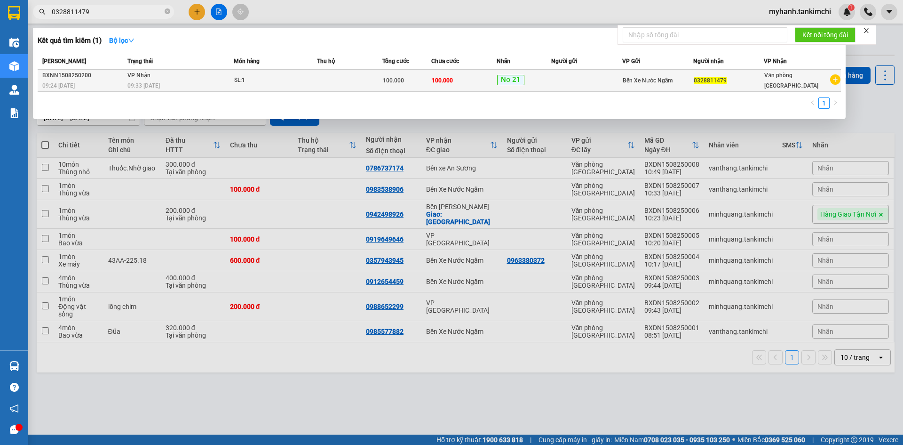
type input "0328811479"
drag, startPoint x: 169, startPoint y: 11, endPoint x: 153, endPoint y: 11, distance: 15.5
click at [169, 11] on icon "close-circle" at bounding box center [168, 11] width 6 height 6
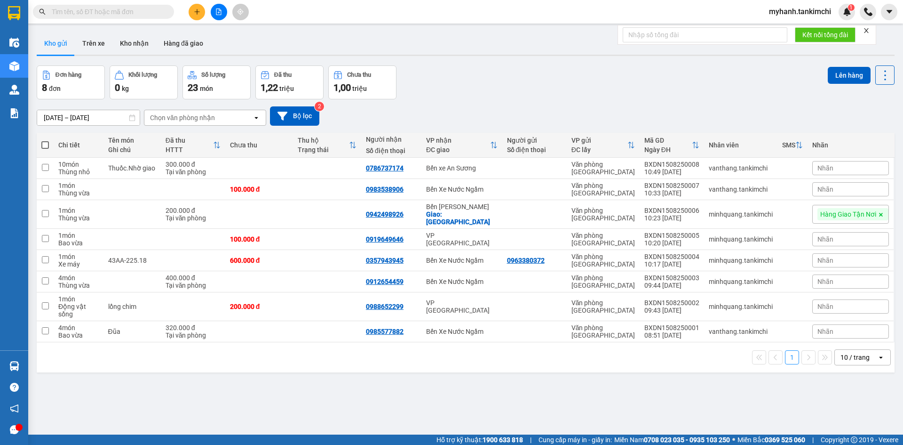
click at [149, 9] on input "text" at bounding box center [107, 12] width 111 height 10
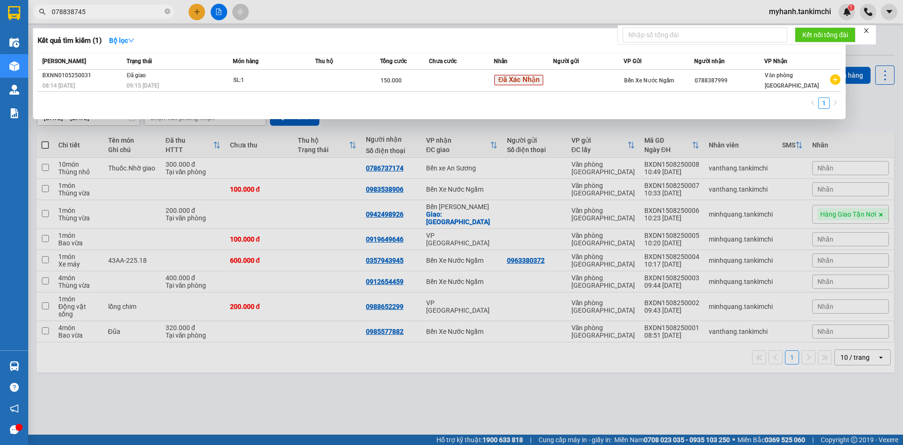
type input "0788387456"
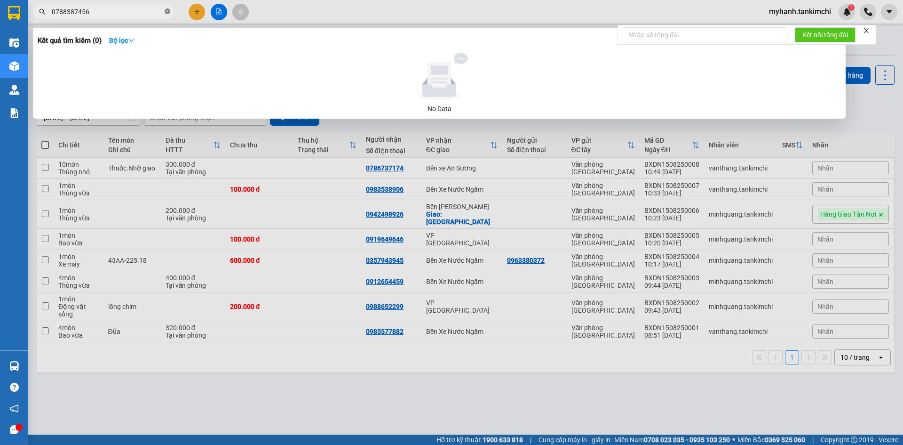
click at [168, 14] on icon "close-circle" at bounding box center [168, 11] width 6 height 6
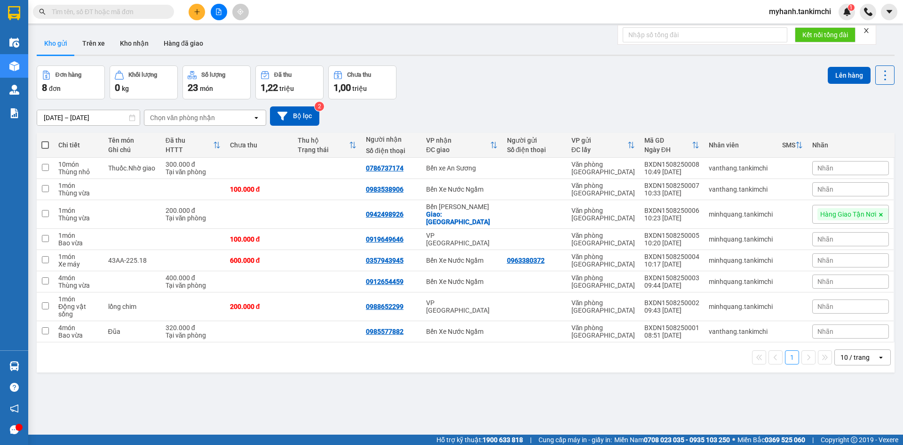
click at [138, 13] on input "text" at bounding box center [107, 12] width 111 height 10
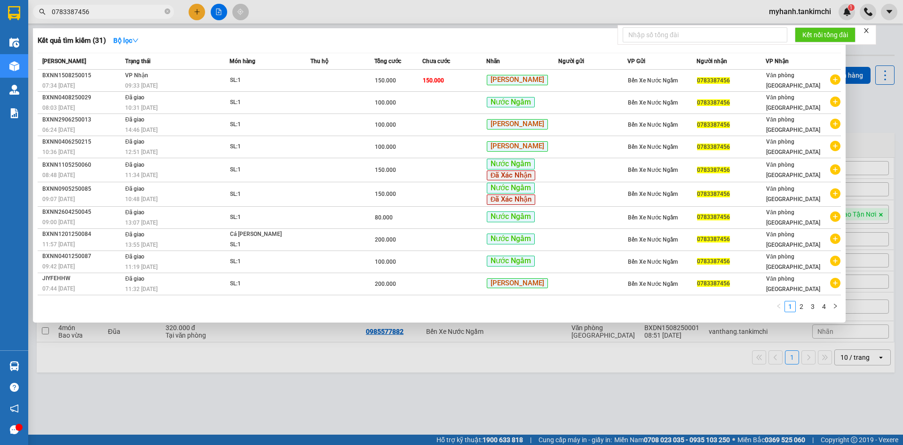
type input "0783387456"
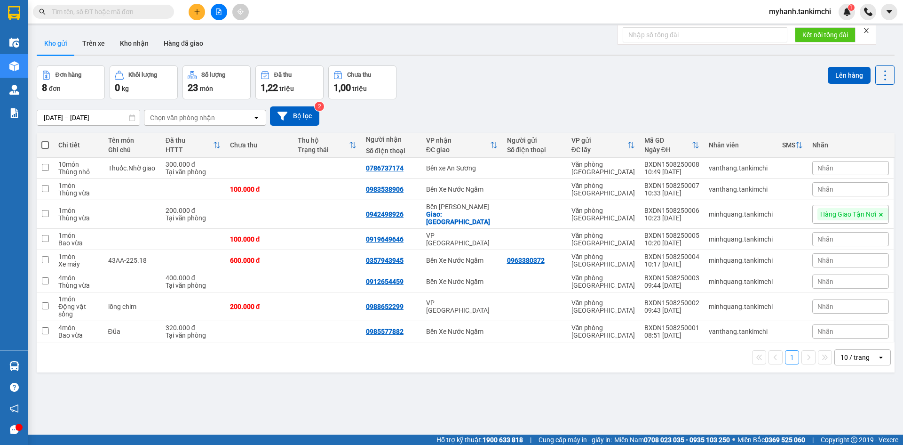
click at [142, 10] on input "text" at bounding box center [107, 12] width 111 height 10
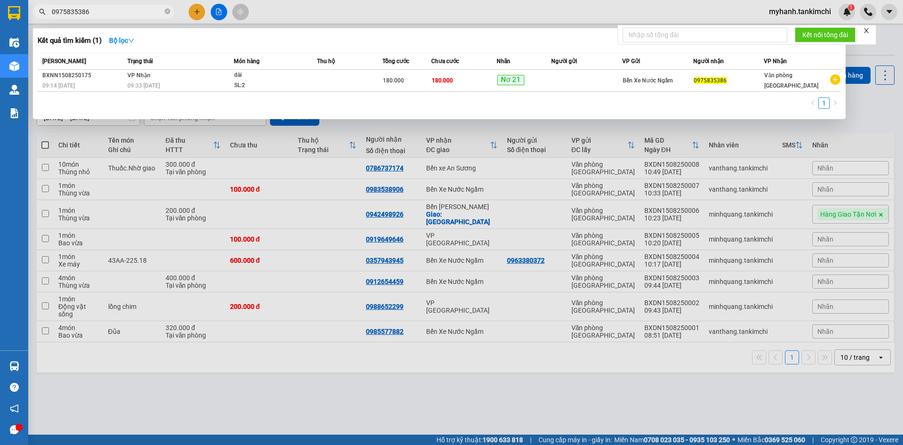
type input "0975835386"
